Goal: Task Accomplishment & Management: Manage account settings

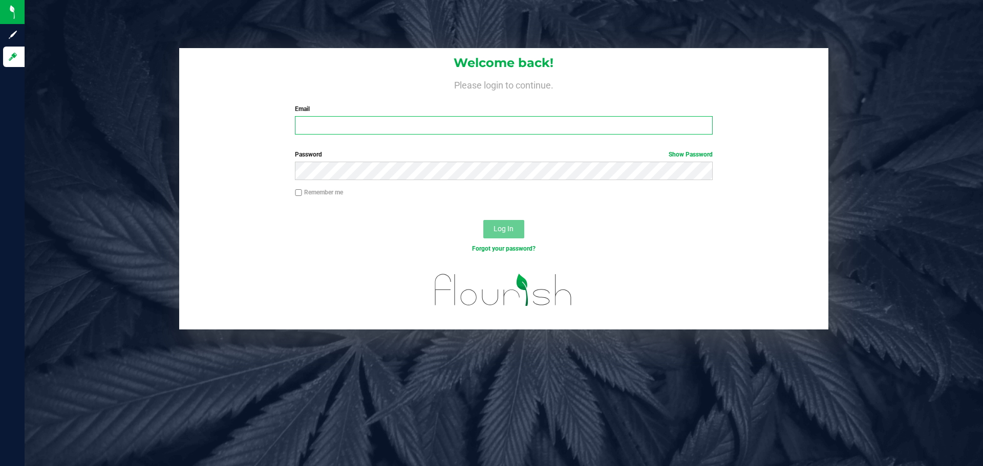
click at [335, 132] on input "Email" at bounding box center [503, 125] width 417 height 18
type input "[EMAIL_ADDRESS][DOMAIN_NAME]"
click at [483, 220] on button "Log In" at bounding box center [503, 229] width 41 height 18
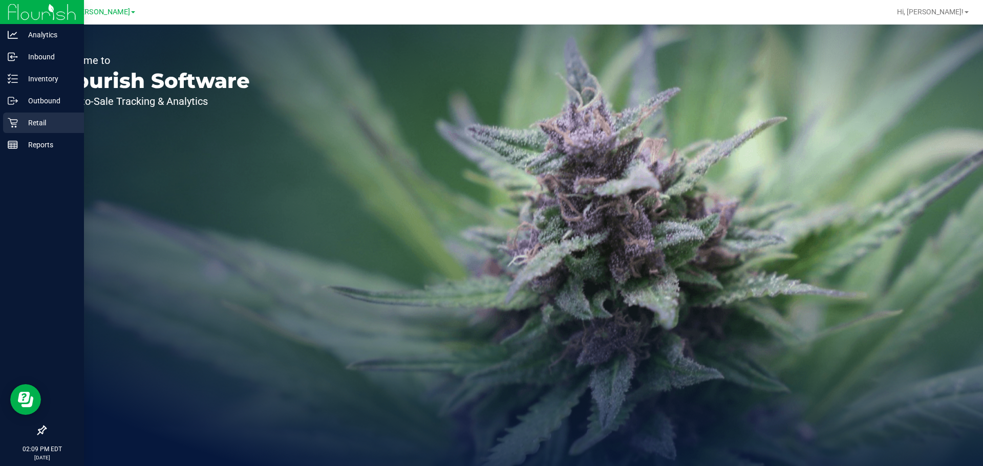
click at [14, 128] on div "Retail" at bounding box center [43, 123] width 81 height 20
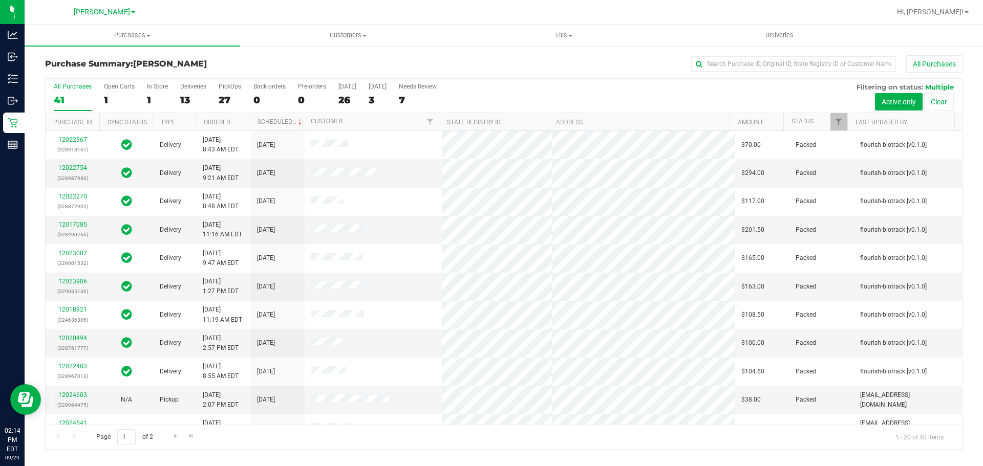
click at [428, 59] on div "All Purchases" at bounding box center [657, 63] width 612 height 17
click at [213, 60] on h3 "Purchase Summary: Brandon WC" at bounding box center [198, 63] width 306 height 9
click at [351, 91] on label "Today 26" at bounding box center [347, 97] width 18 height 28
click at [0, 0] on input "Today 26" at bounding box center [0, 0] width 0 height 0
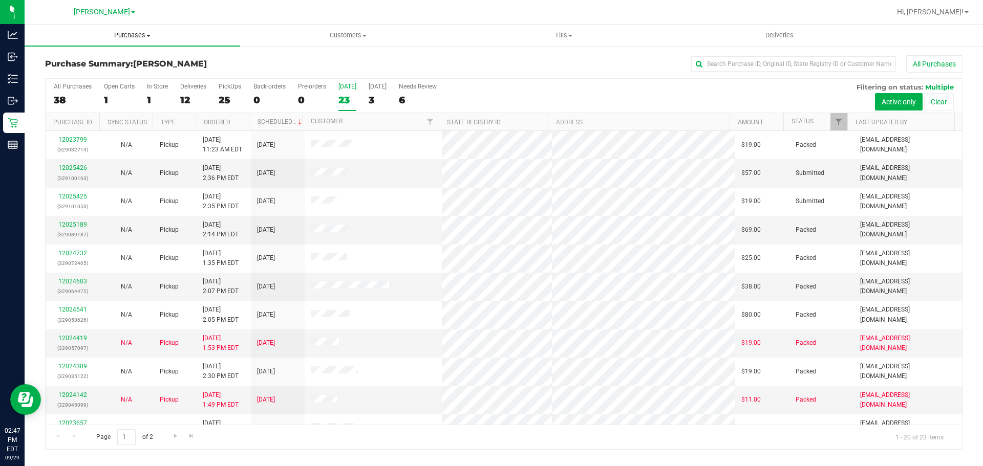
click at [131, 33] on span "Purchases" at bounding box center [133, 35] width 216 height 9
click at [110, 78] on li "Fulfillment" at bounding box center [133, 74] width 216 height 12
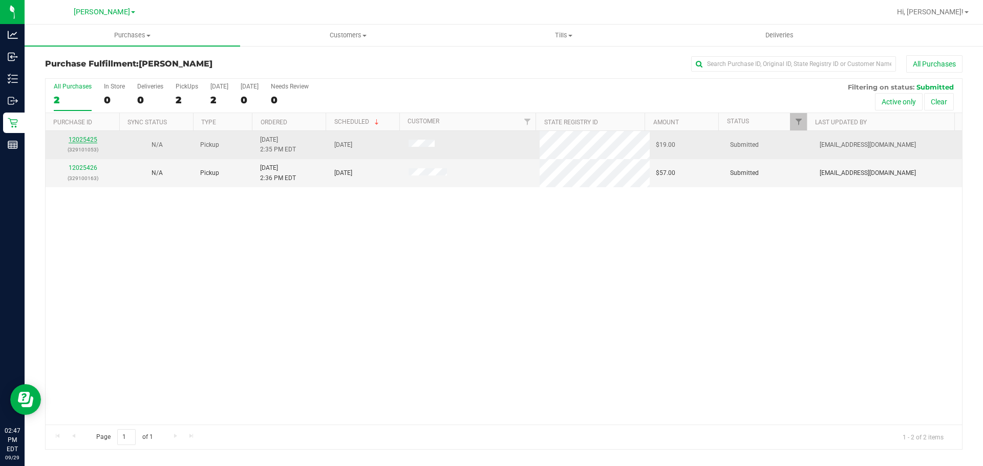
click at [88, 138] on link "12025425" at bounding box center [83, 139] width 29 height 7
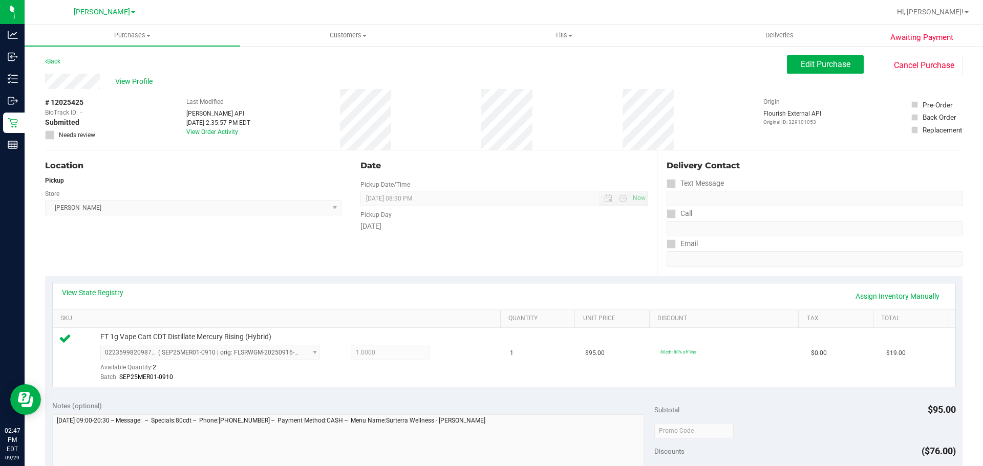
drag, startPoint x: 983, startPoint y: 37, endPoint x: 983, endPoint y: 138, distance: 100.9
click at [983, 131] on div "Purchases Summary of purchases Fulfillment All purchases Customers All customer…" at bounding box center [504, 246] width 959 height 442
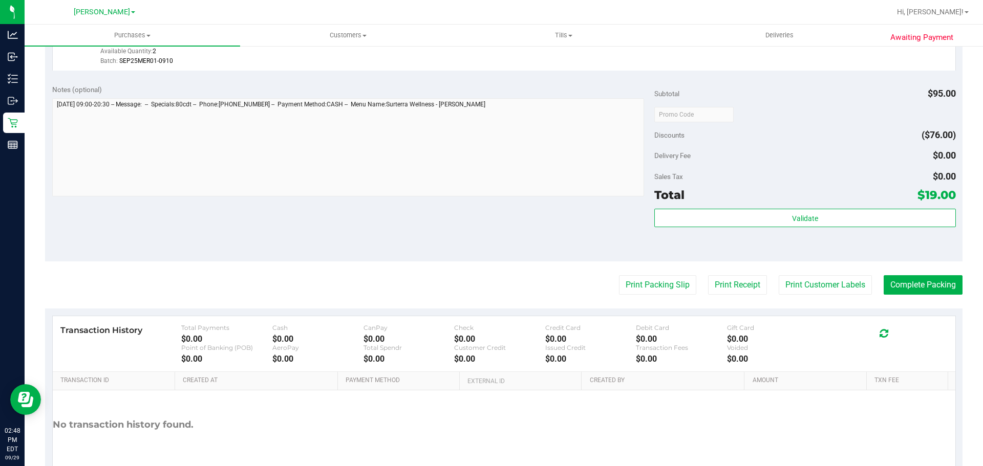
scroll to position [346, 0]
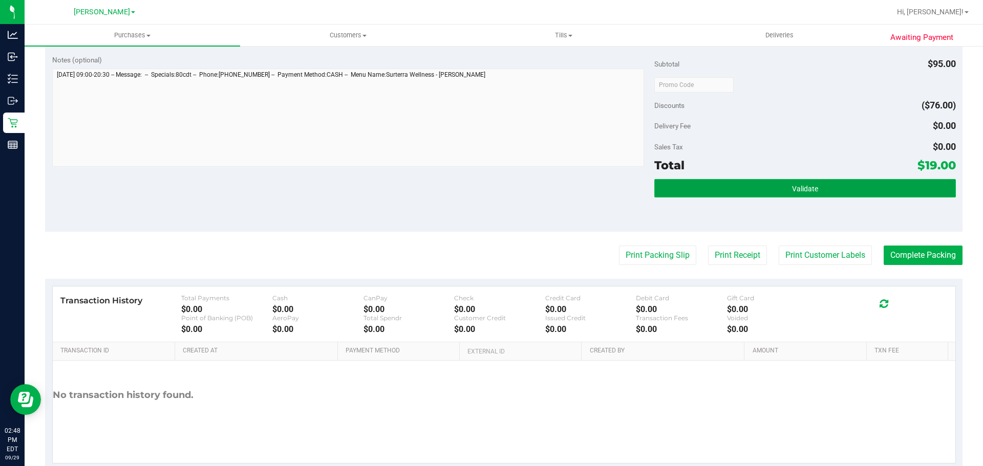
click at [842, 197] on button "Validate" at bounding box center [804, 188] width 301 height 18
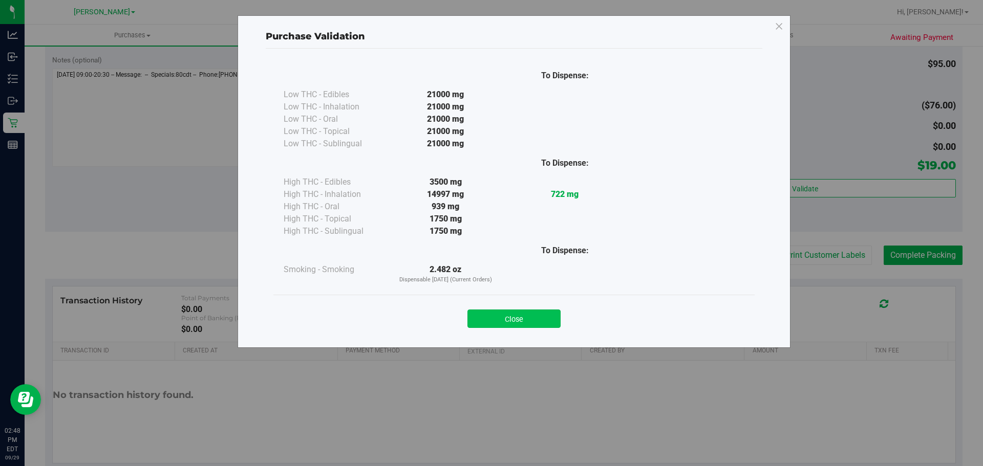
click at [547, 323] on button "Close" at bounding box center [514, 319] width 93 height 18
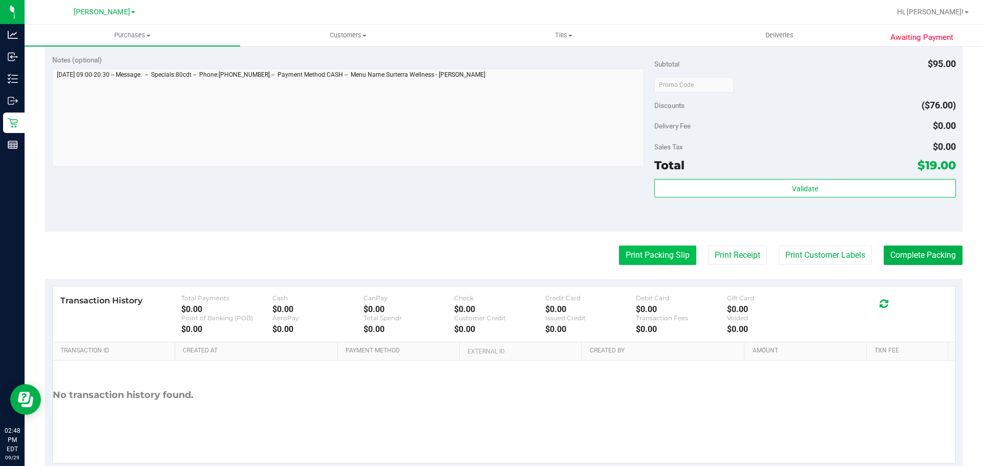
click at [654, 257] on button "Print Packing Slip" at bounding box center [657, 255] width 77 height 19
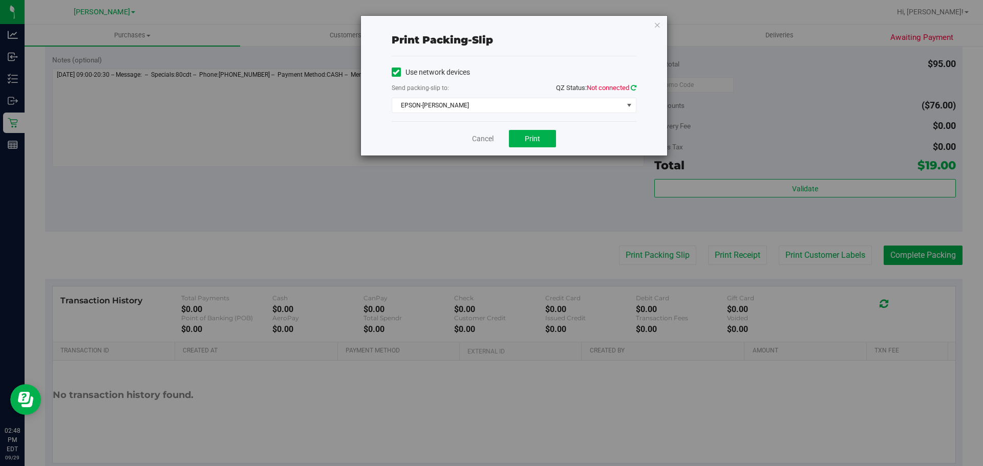
click at [631, 88] on icon at bounding box center [634, 87] width 6 height 7
click at [596, 107] on span "EPSON-BECK" at bounding box center [507, 105] width 231 height 14
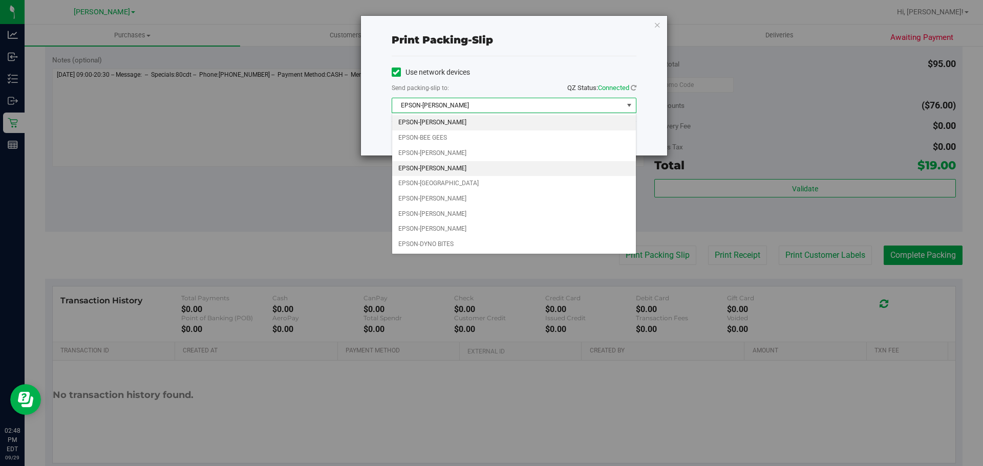
click at [555, 172] on li "EPSON-CHARLIE SIMPSON" at bounding box center [514, 168] width 244 height 15
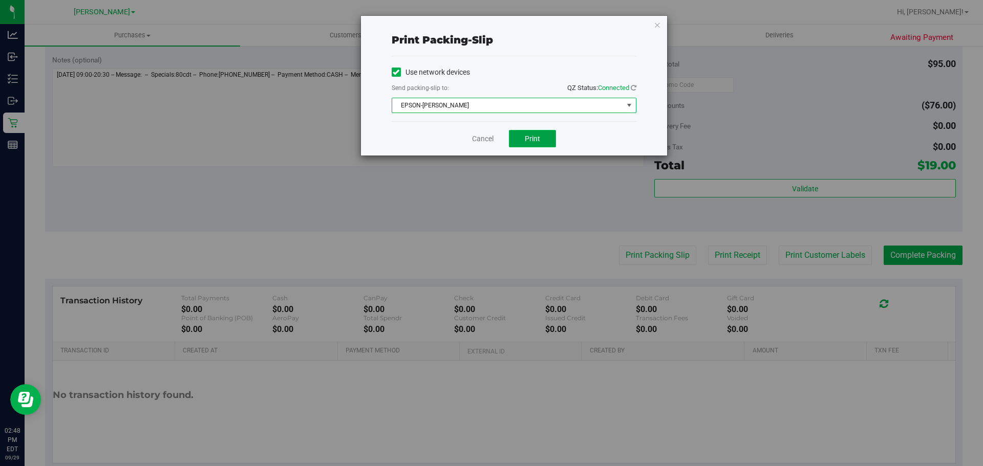
click at [538, 140] on span "Print" at bounding box center [532, 139] width 15 height 8
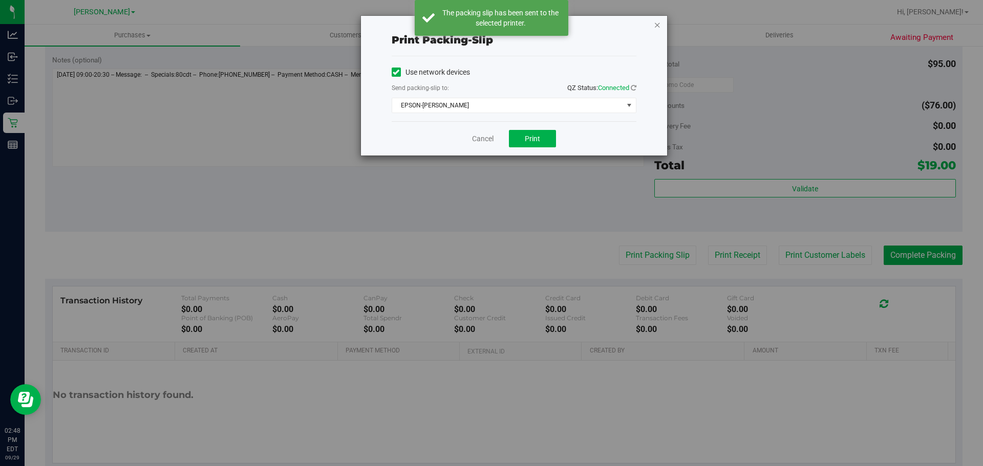
click at [659, 28] on icon "button" at bounding box center [657, 24] width 7 height 12
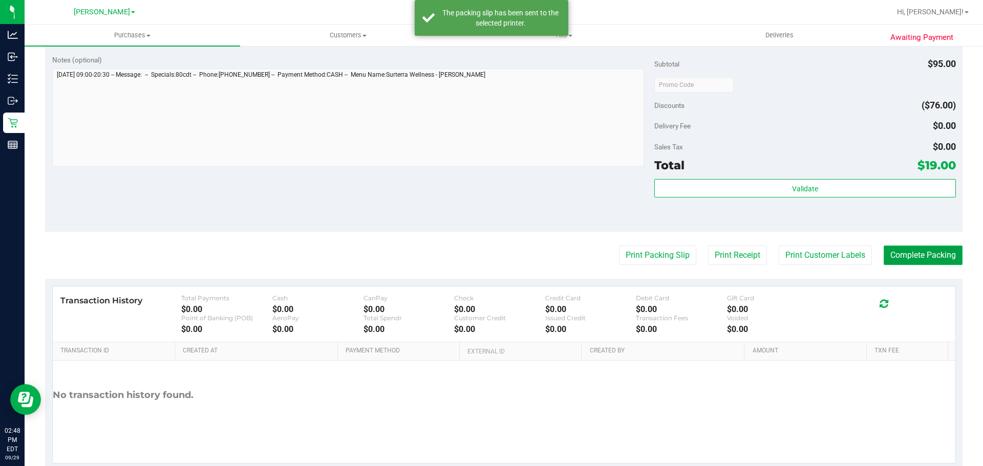
click at [916, 260] on button "Complete Packing" at bounding box center [923, 255] width 79 height 19
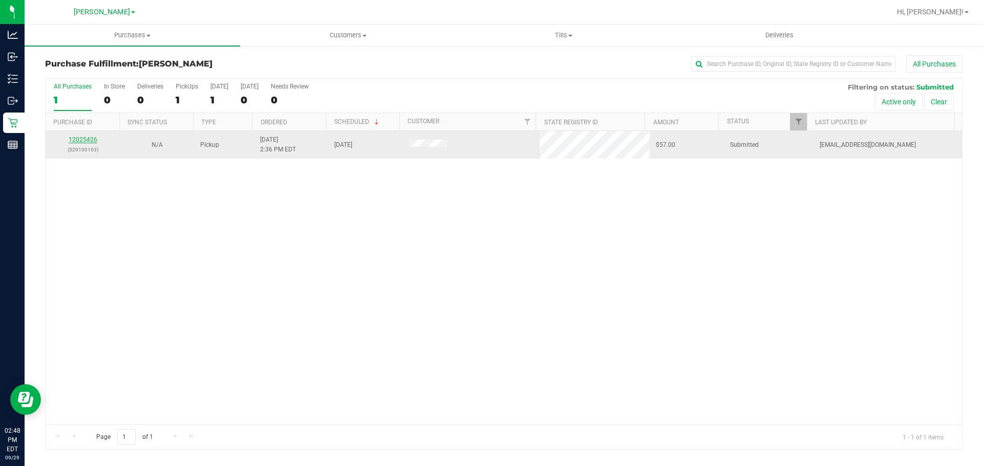
click at [89, 140] on link "12025426" at bounding box center [83, 139] width 29 height 7
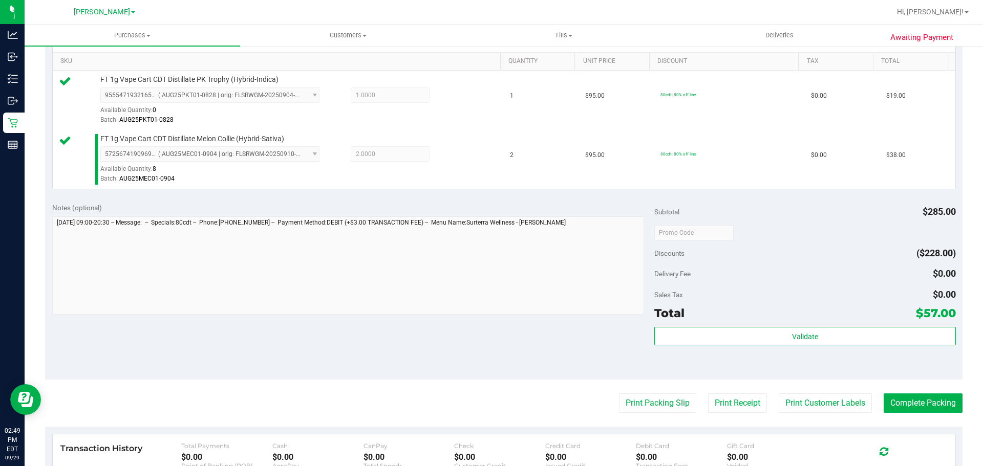
scroll to position [323, 0]
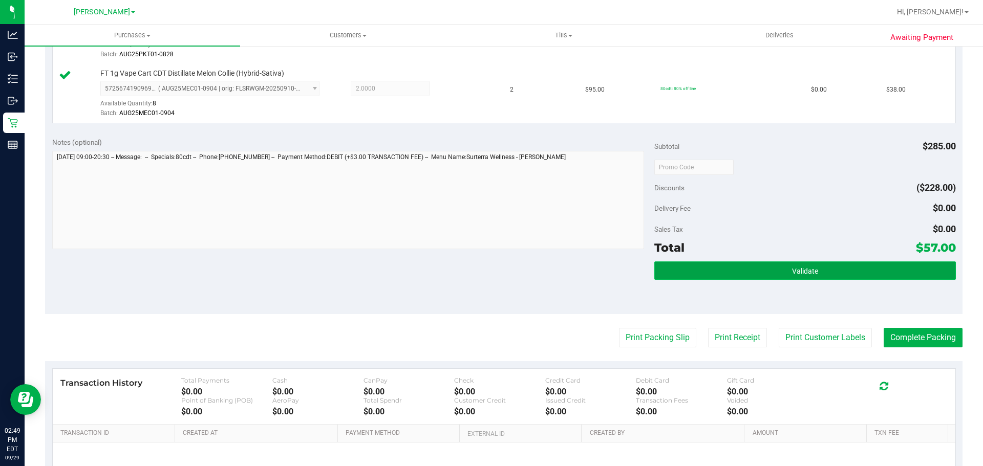
click at [851, 264] on button "Validate" at bounding box center [804, 271] width 301 height 18
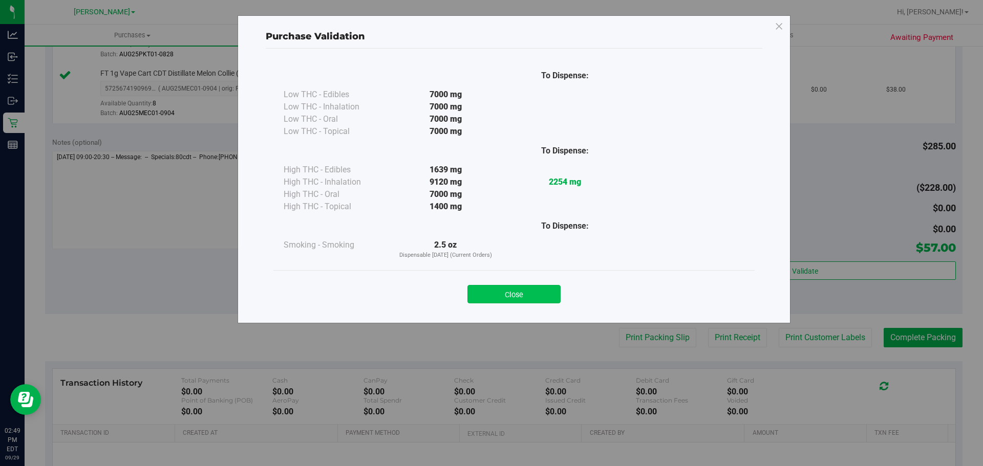
click at [527, 290] on button "Close" at bounding box center [514, 294] width 93 height 18
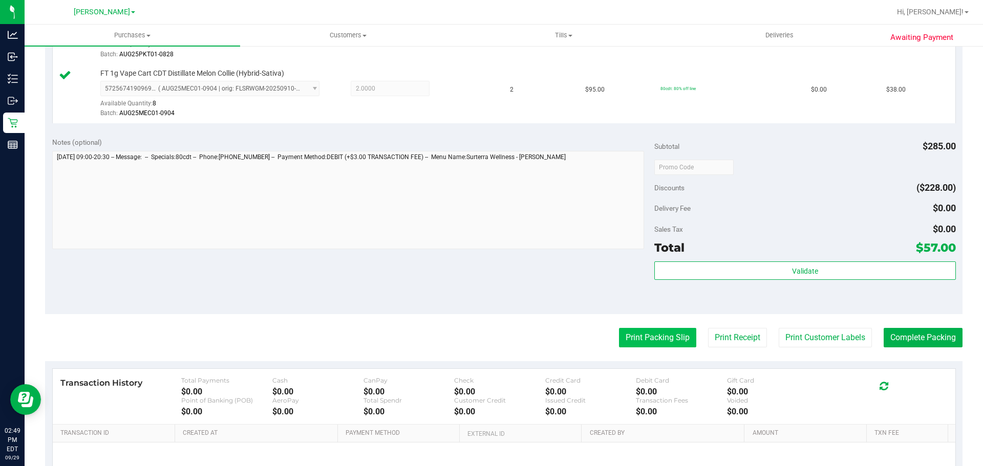
click at [649, 336] on button "Print Packing Slip" at bounding box center [657, 337] width 77 height 19
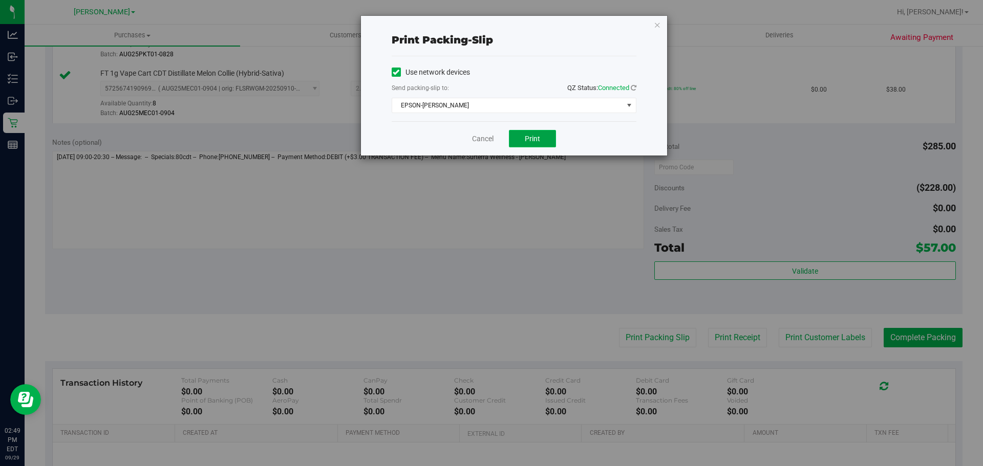
click at [534, 135] on span "Print" at bounding box center [532, 139] width 15 height 8
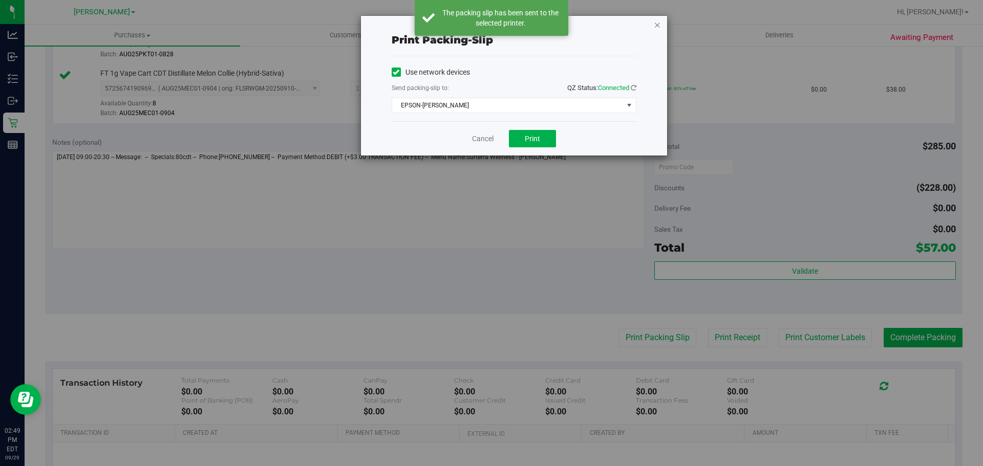
click at [657, 28] on icon "button" at bounding box center [657, 24] width 7 height 12
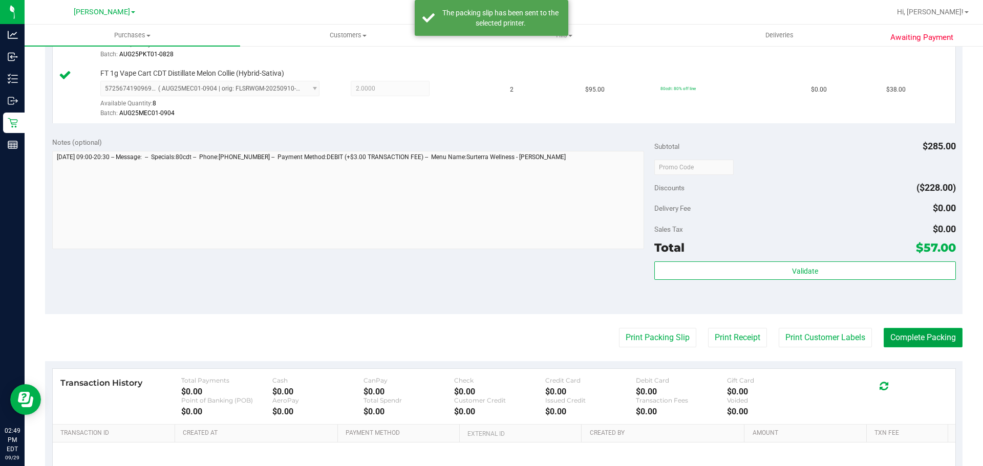
click at [913, 332] on button "Complete Packing" at bounding box center [923, 337] width 79 height 19
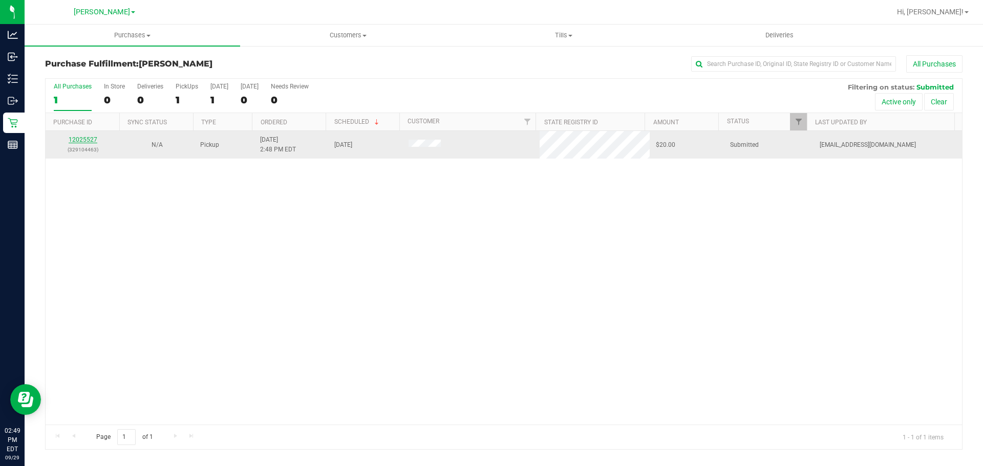
click at [85, 139] on link "12025527" at bounding box center [83, 139] width 29 height 7
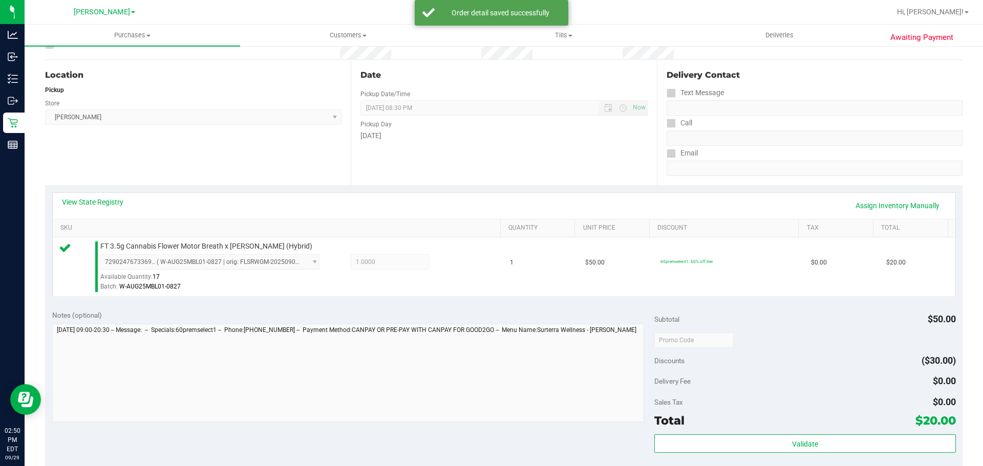
scroll to position [332, 0]
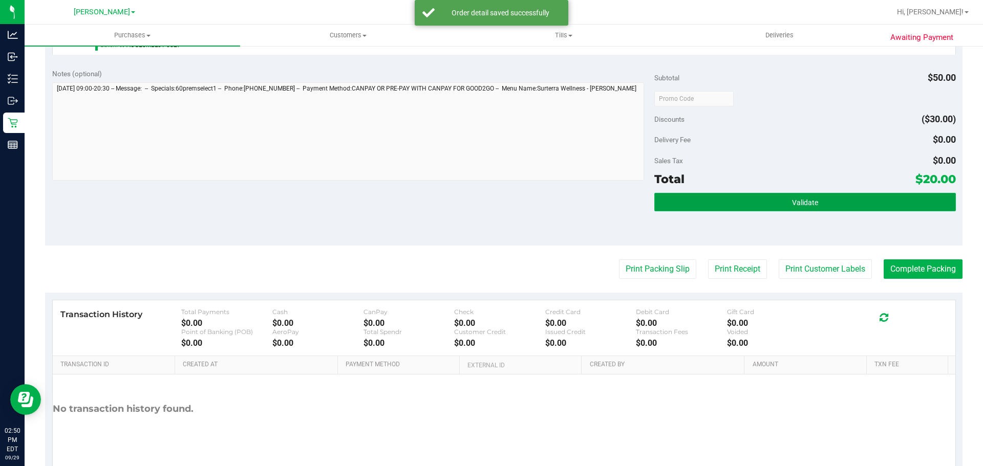
click at [769, 204] on button "Validate" at bounding box center [804, 202] width 301 height 18
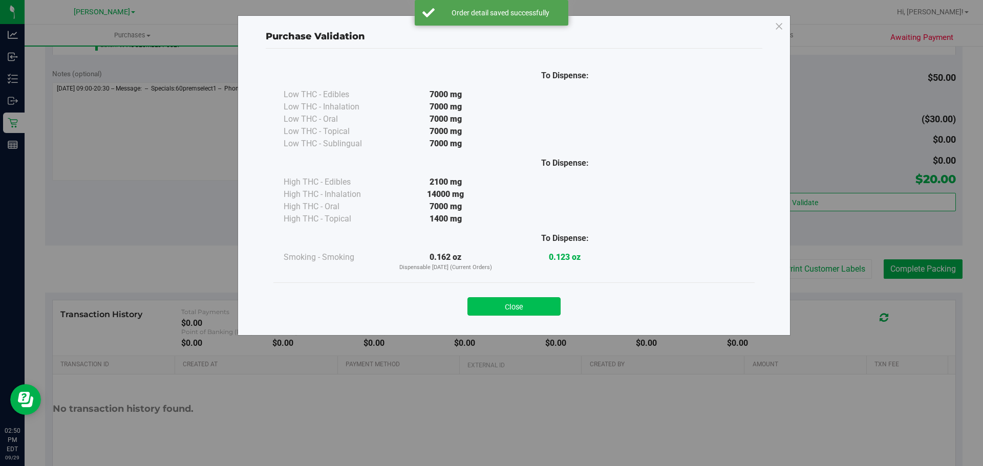
click at [536, 308] on button "Close" at bounding box center [514, 307] width 93 height 18
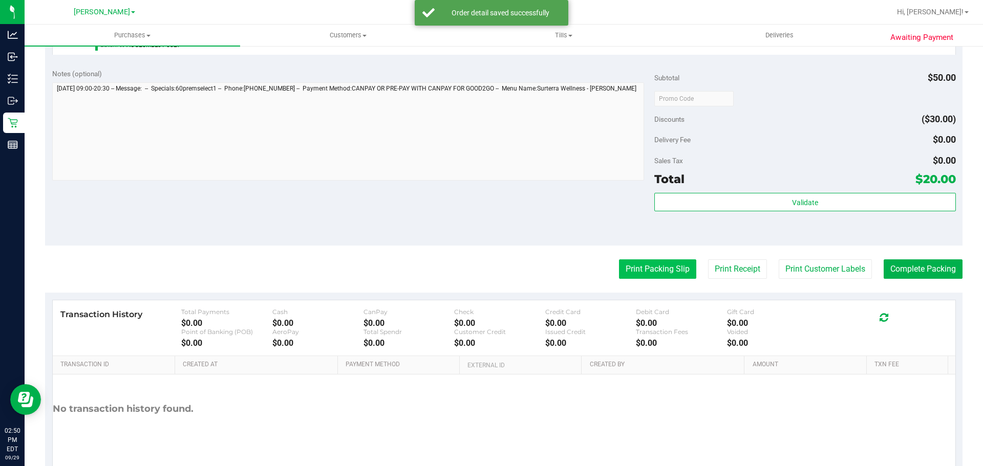
click at [624, 273] on button "Print Packing Slip" at bounding box center [657, 269] width 77 height 19
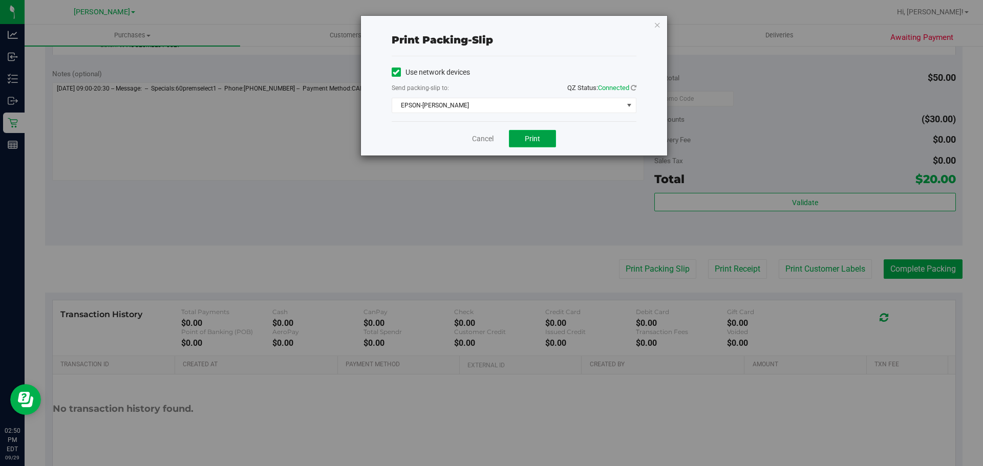
click at [543, 146] on button "Print" at bounding box center [532, 138] width 47 height 17
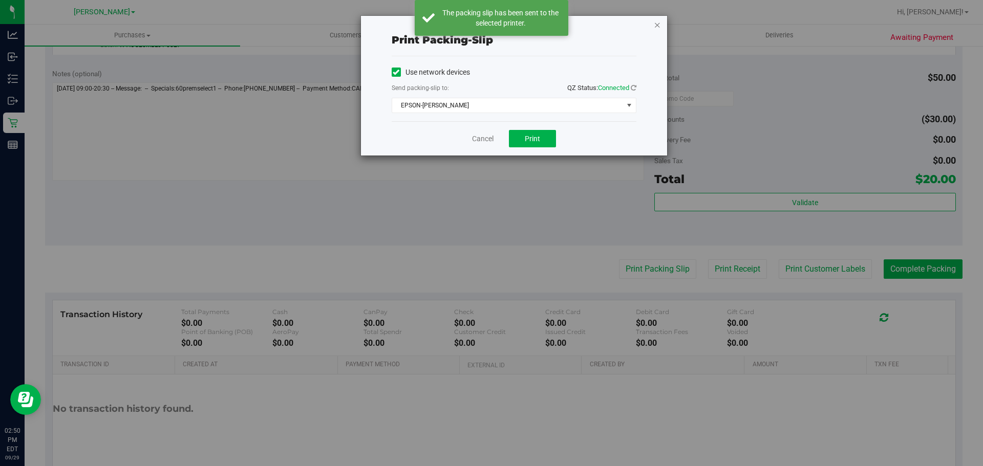
click at [656, 24] on icon "button" at bounding box center [657, 24] width 7 height 12
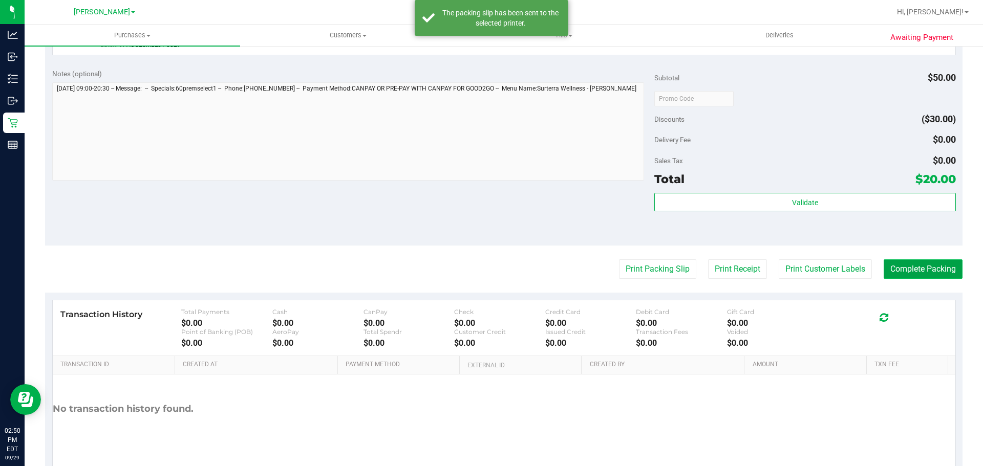
click at [895, 271] on button "Complete Packing" at bounding box center [923, 269] width 79 height 19
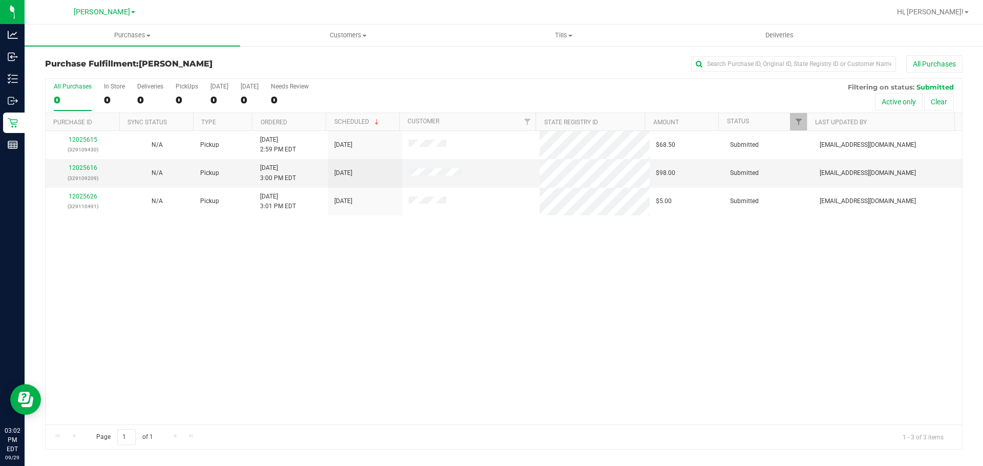
click at [356, 252] on div "12025615 (329109430) N/A Pickup 9/29/2025 2:59 PM EDT 9/29/2025 $68.50 Submitte…" at bounding box center [504, 278] width 917 height 294
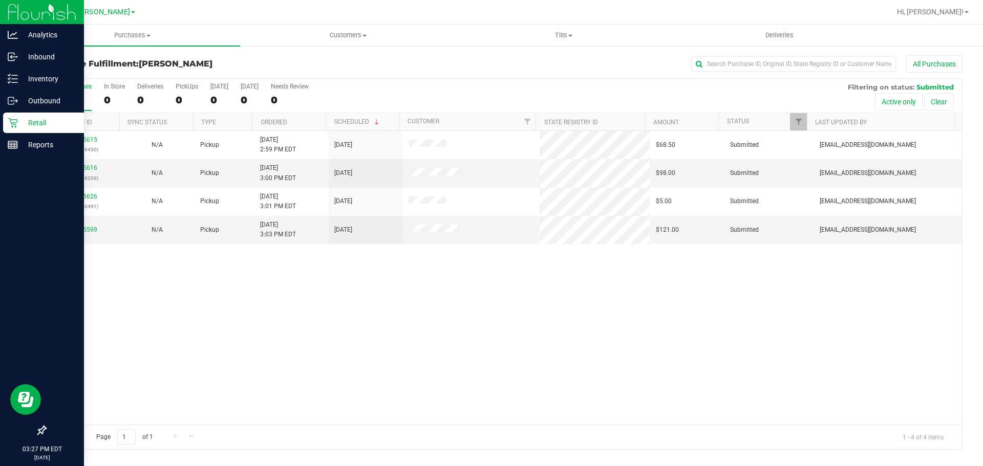
click at [28, 122] on p "Retail" at bounding box center [48, 123] width 61 height 12
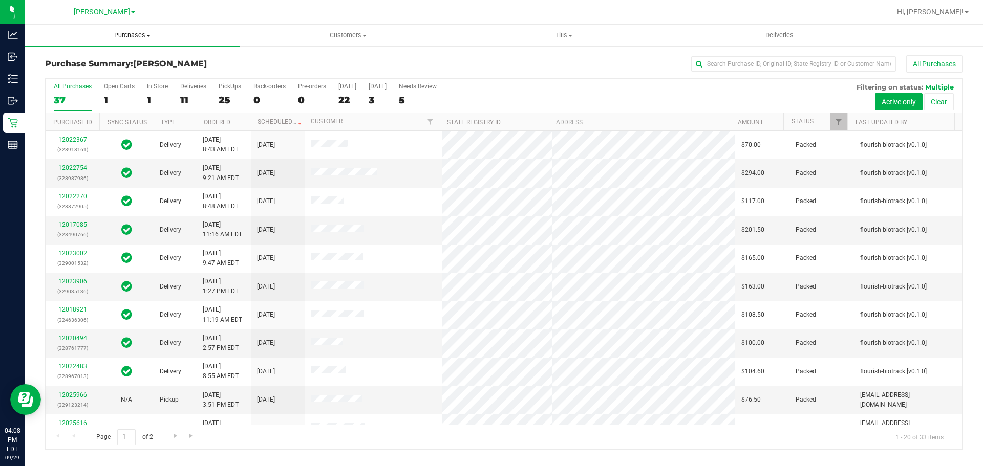
click at [133, 44] on uib-tab-heading "Purchases Summary of purchases Fulfillment All purchases" at bounding box center [133, 36] width 216 height 22
click at [78, 80] on li "All purchases" at bounding box center [133, 86] width 216 height 12
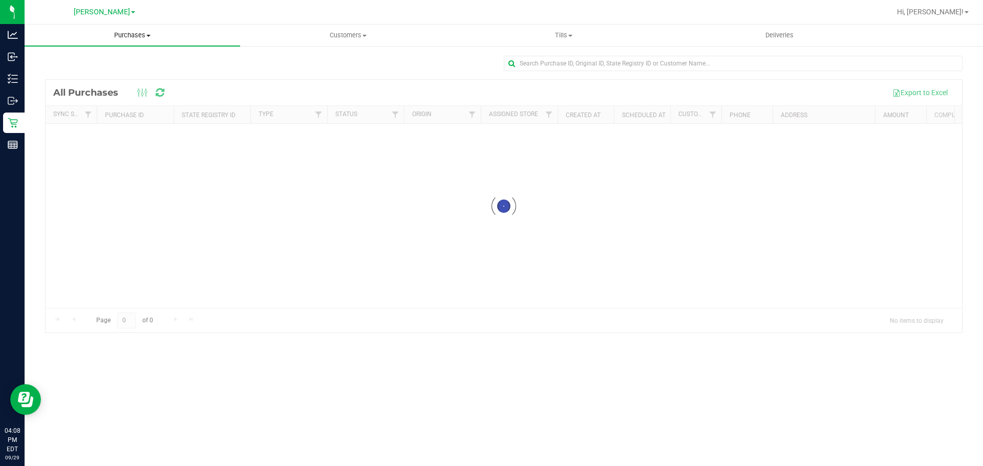
click at [124, 33] on span "Purchases" at bounding box center [133, 35] width 216 height 9
click at [89, 74] on li "Fulfillment" at bounding box center [133, 74] width 216 height 12
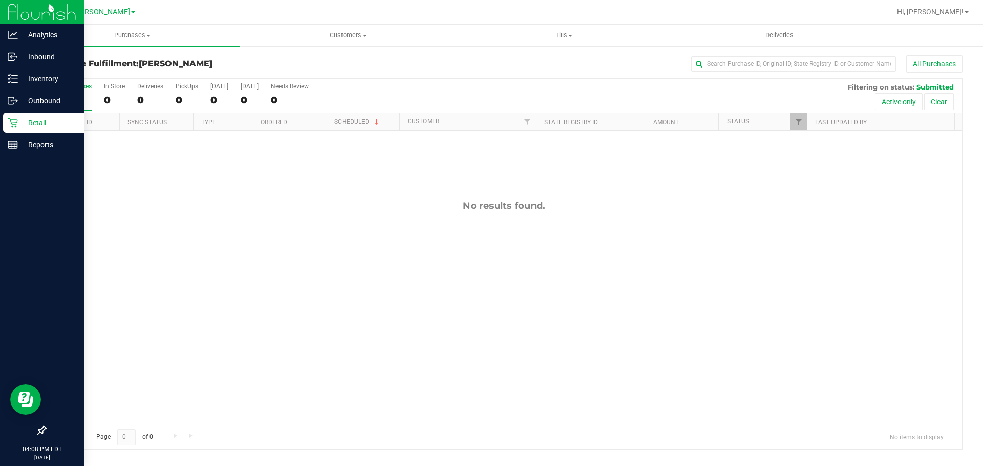
click at [16, 123] on icon at bounding box center [13, 123] width 10 height 10
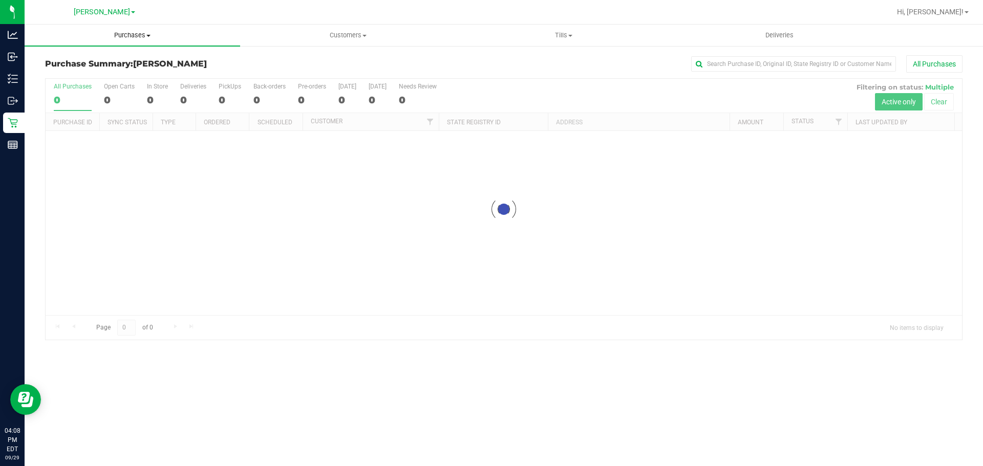
click at [125, 34] on span "Purchases" at bounding box center [133, 35] width 216 height 9
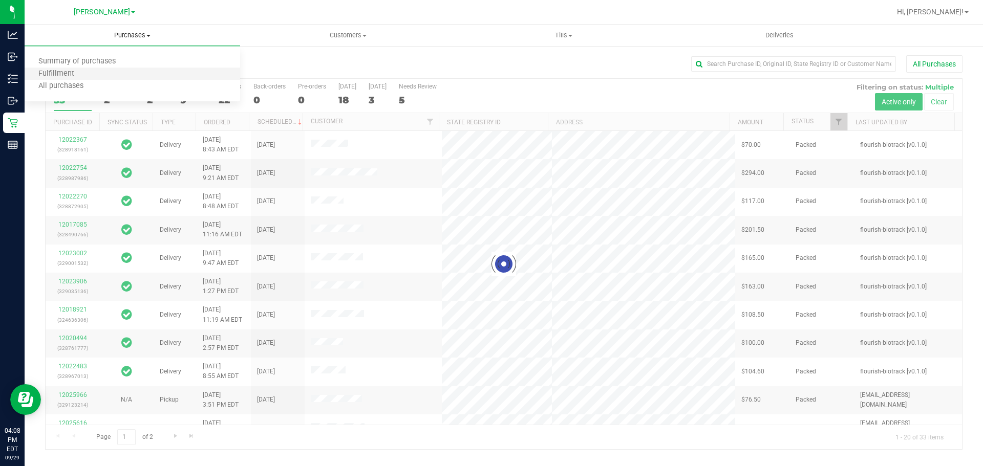
click at [107, 71] on li "Fulfillment" at bounding box center [133, 74] width 216 height 12
